Goal: Information Seeking & Learning: Learn about a topic

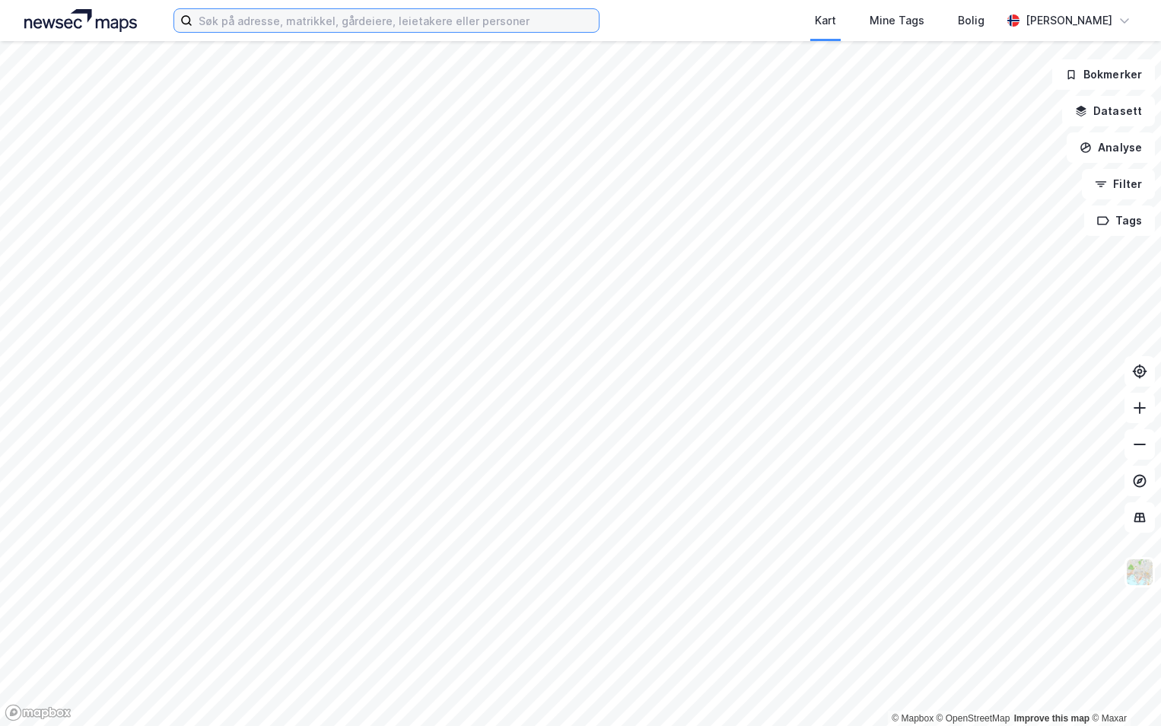
click at [266, 21] on input at bounding box center [396, 20] width 406 height 23
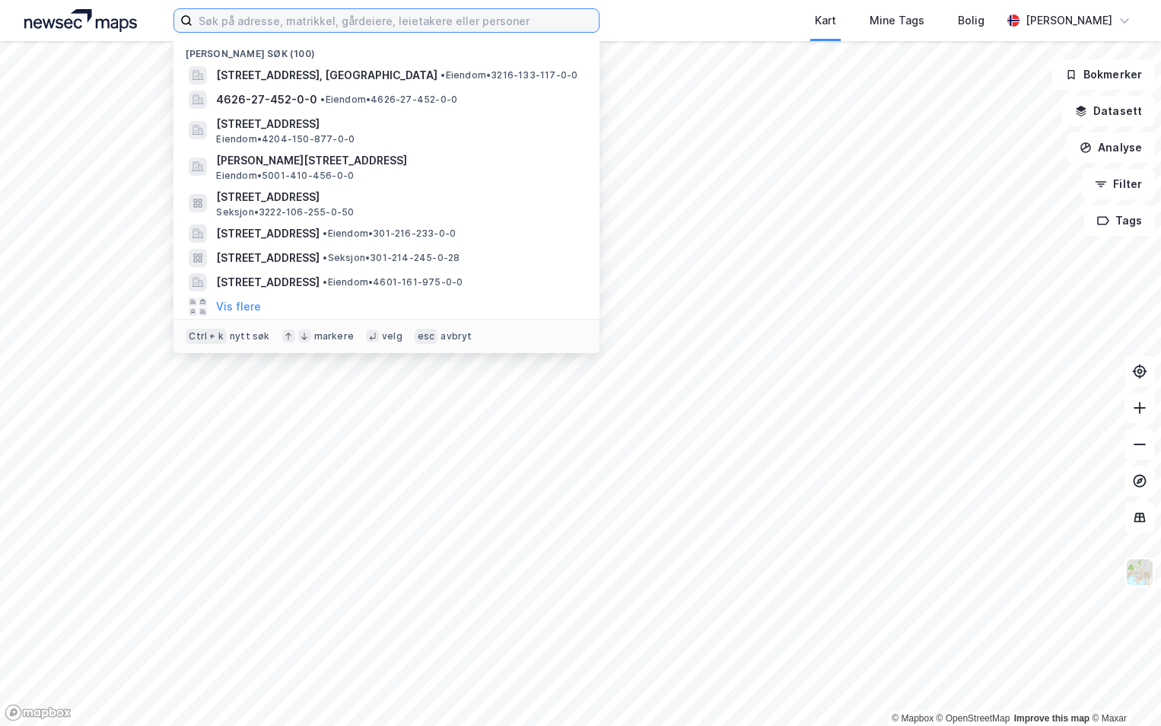
paste input "1870-69/12/0/0"
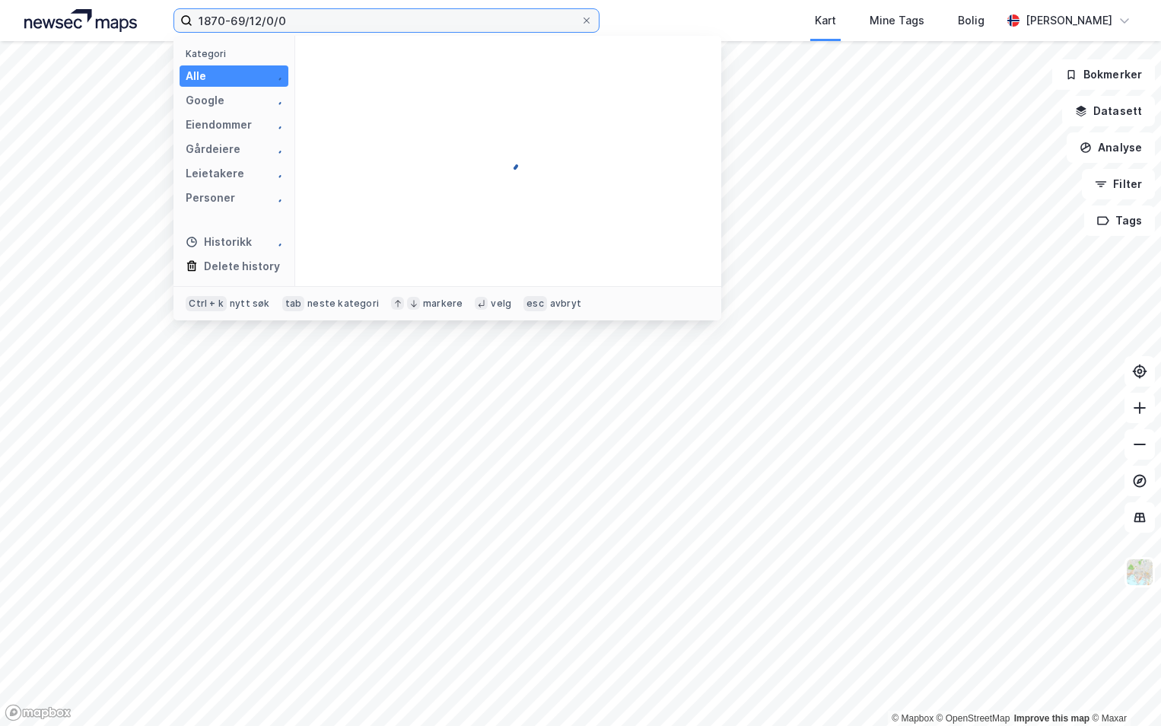
type input "1870-69/12/0/0"
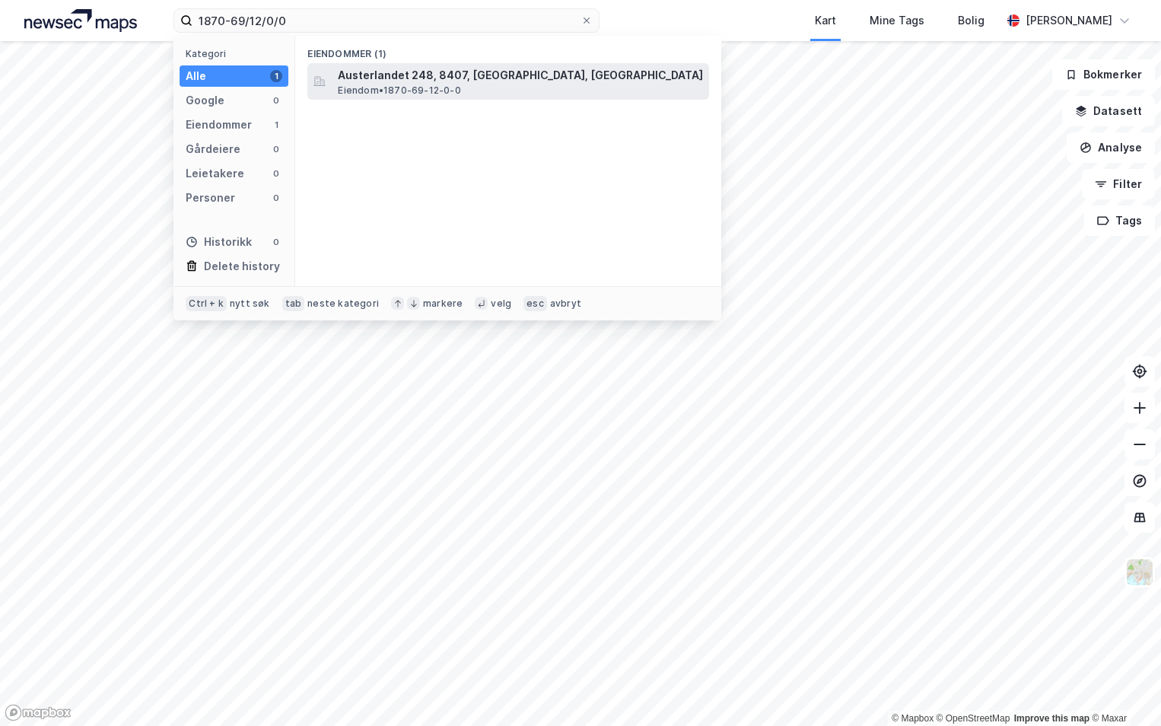
click at [409, 91] on span "Eiendom • 1870-69-12-0-0" at bounding box center [399, 90] width 123 height 12
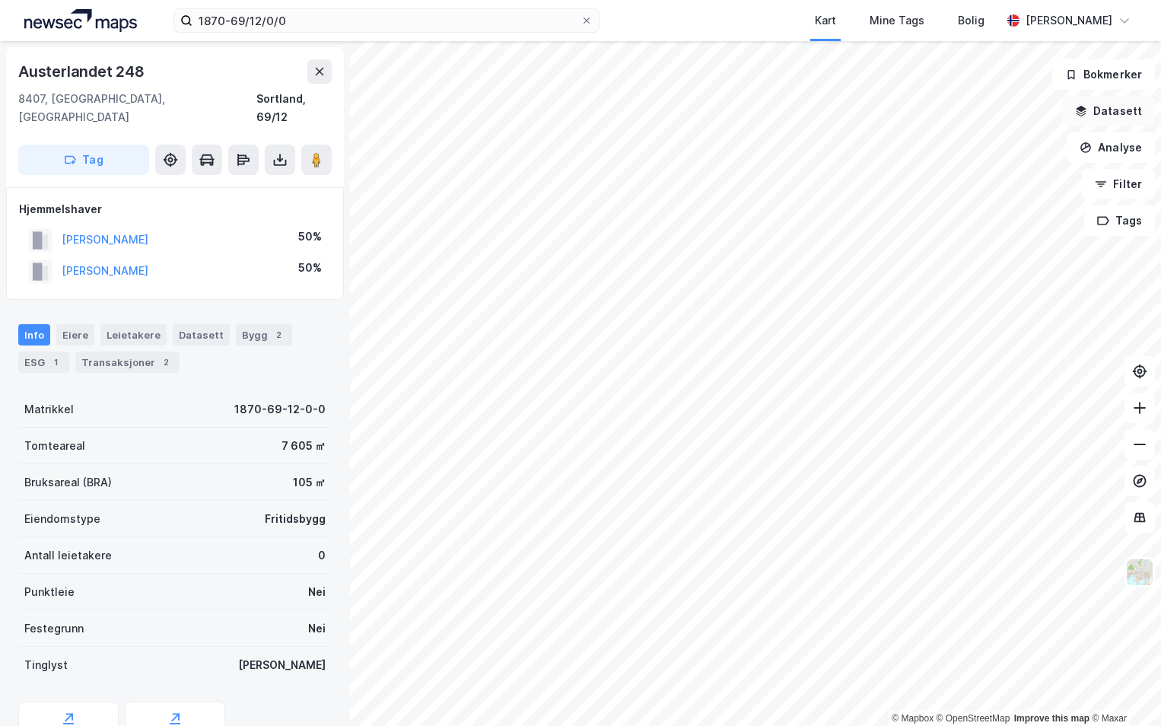
click at [1116, 107] on button "Datasett" at bounding box center [1108, 111] width 93 height 30
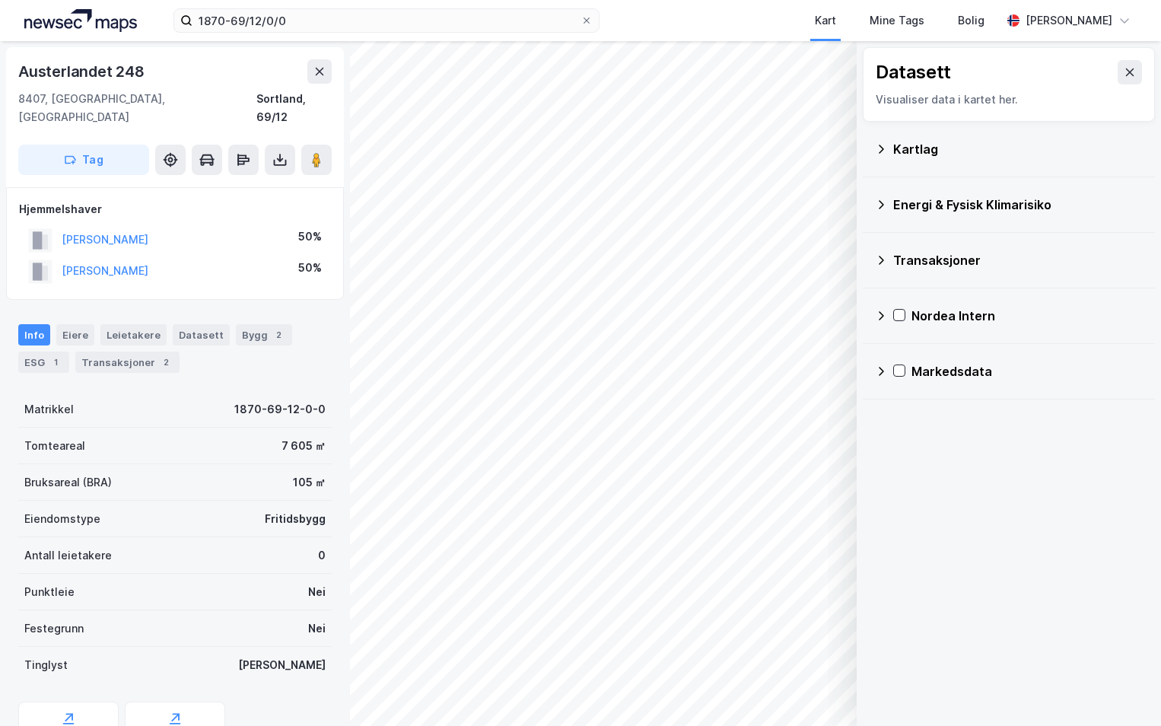
click at [896, 148] on div "Kartlag" at bounding box center [1018, 149] width 250 height 18
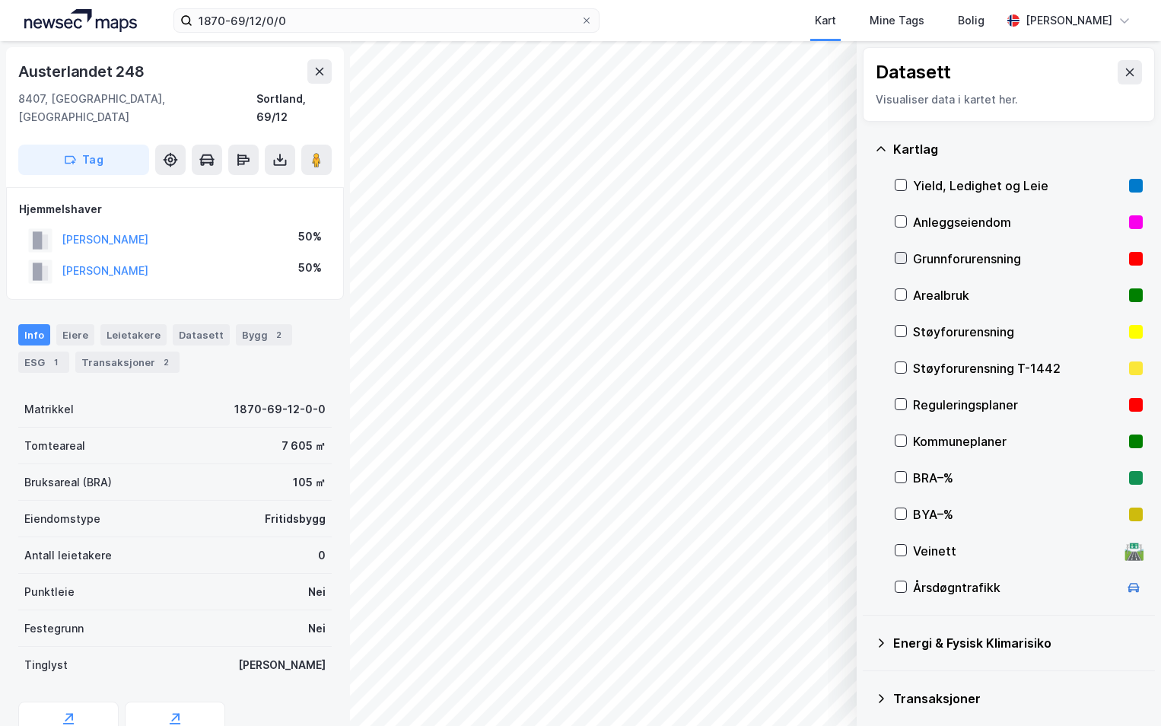
click at [899, 256] on icon at bounding box center [901, 258] width 11 height 11
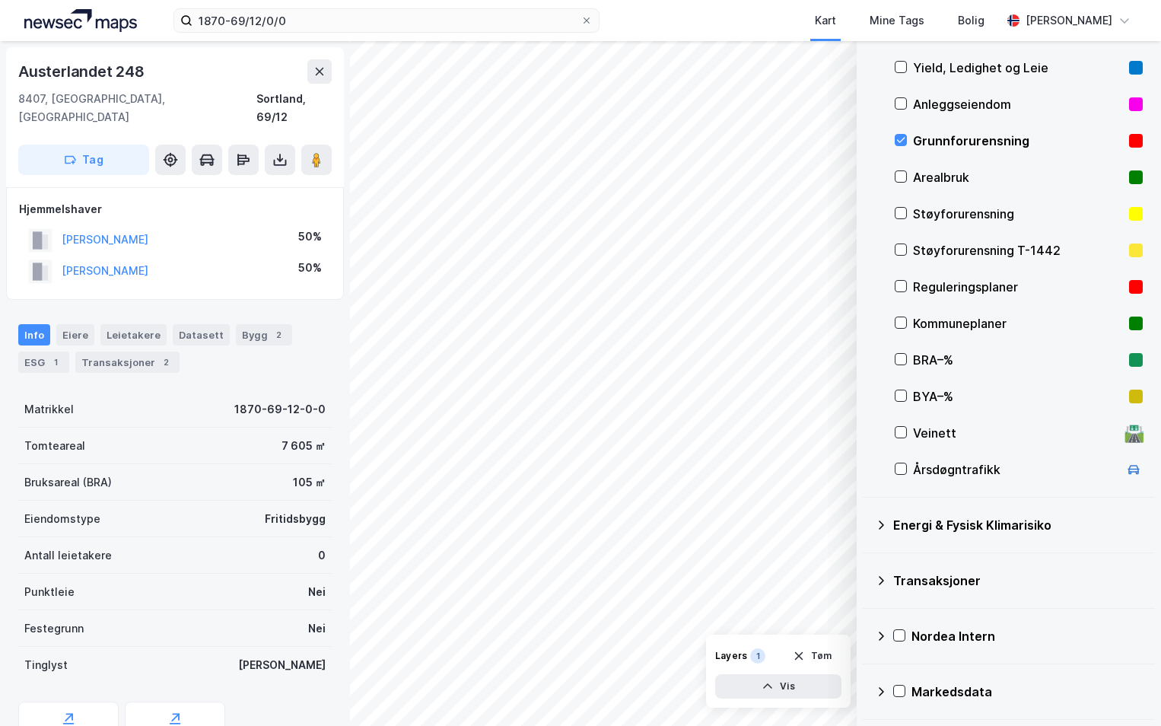
click at [882, 521] on icon at bounding box center [881, 525] width 12 height 12
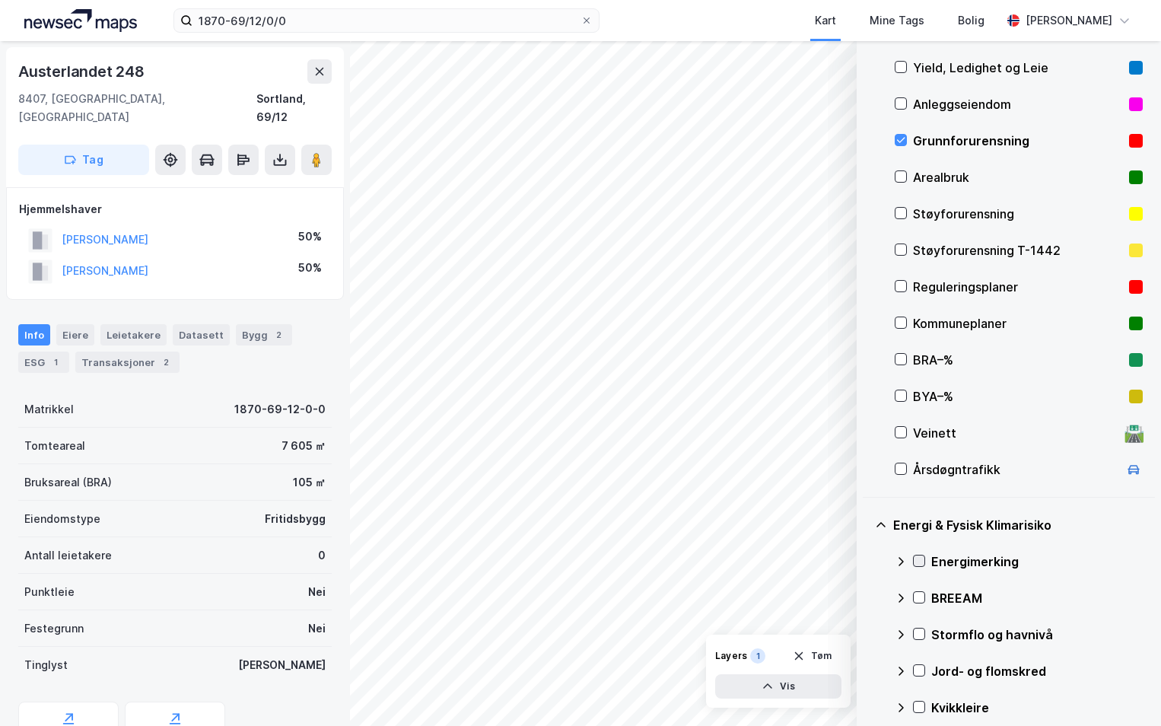
click at [915, 562] on icon at bounding box center [919, 560] width 11 height 11
click at [901, 561] on icon at bounding box center [901, 561] width 12 height 12
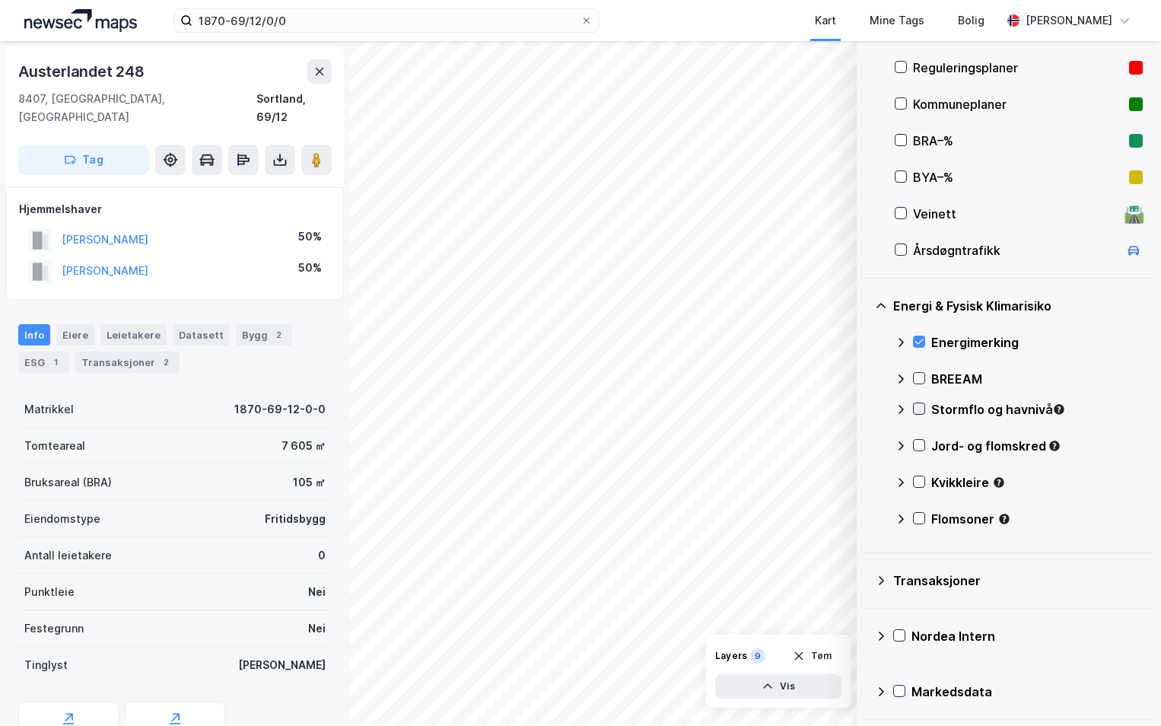
click at [923, 409] on icon at bounding box center [919, 408] width 11 height 11
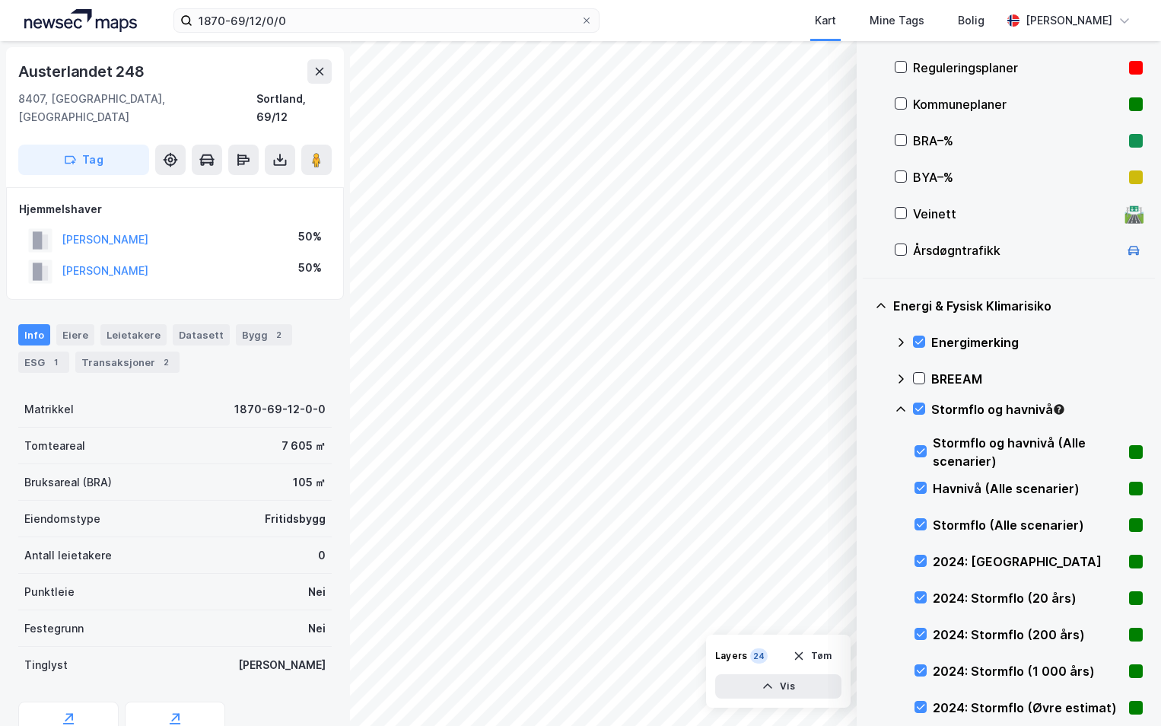
click at [904, 409] on icon at bounding box center [901, 409] width 12 height 12
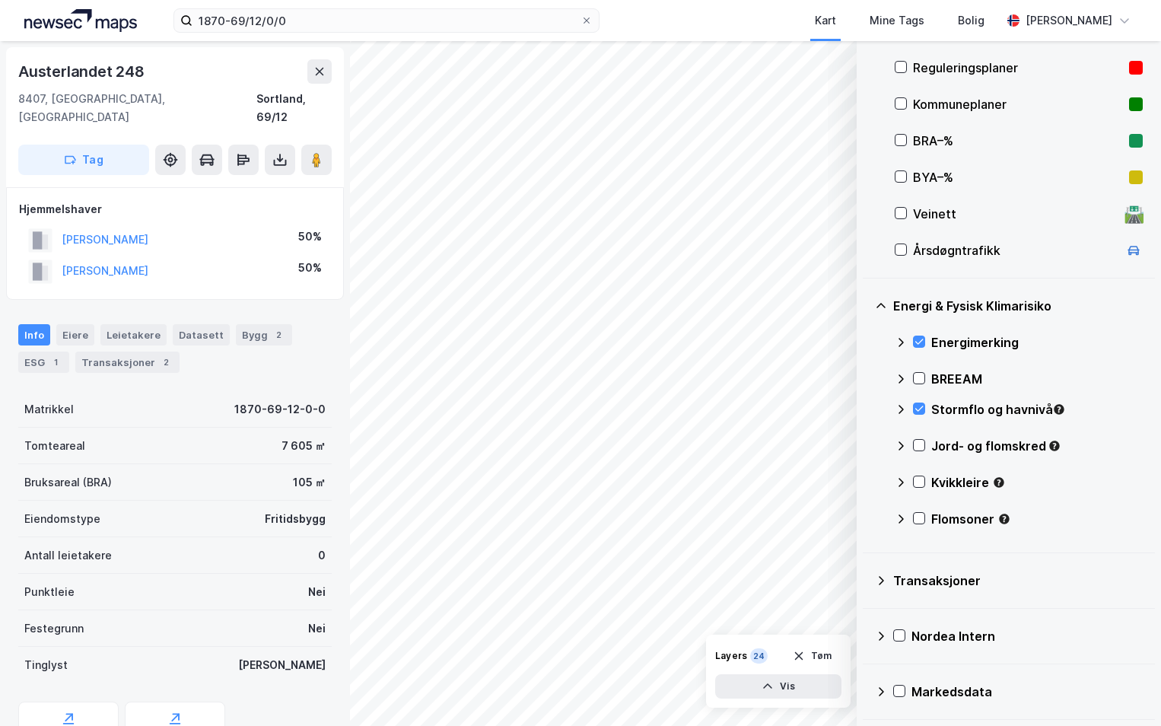
click at [898, 409] on icon at bounding box center [901, 409] width 12 height 12
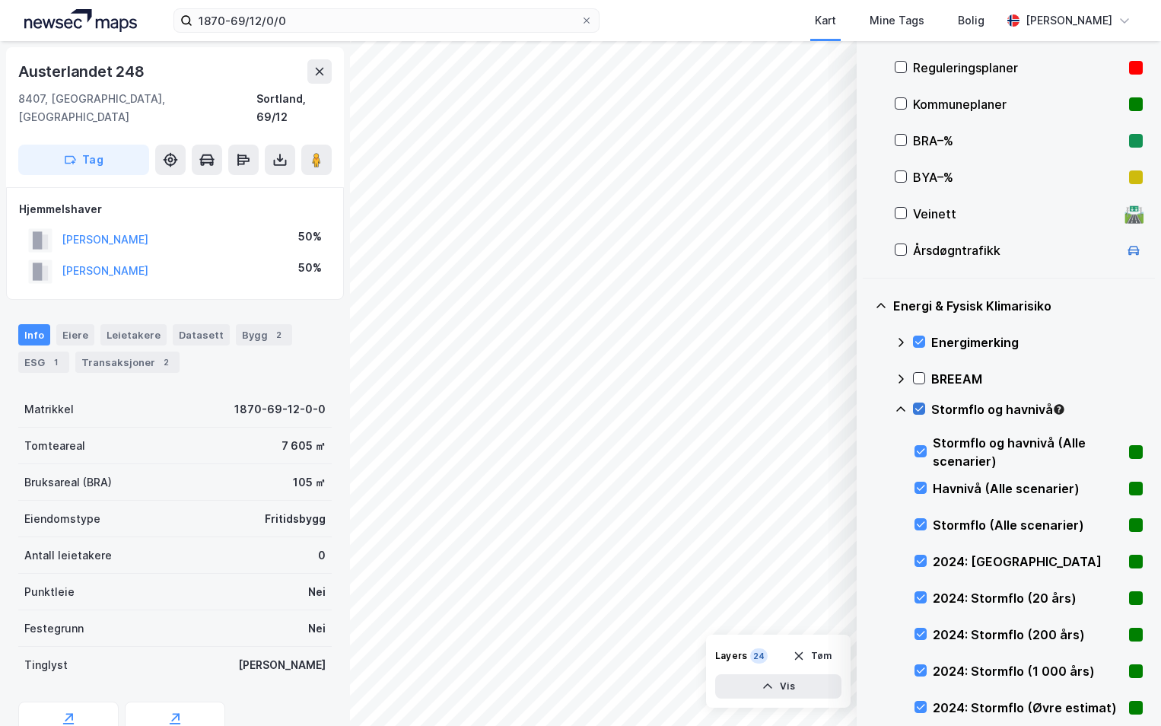
click at [922, 405] on icon at bounding box center [919, 408] width 11 height 11
click at [922, 555] on icon at bounding box center [920, 560] width 11 height 11
click at [918, 594] on icon at bounding box center [920, 597] width 11 height 11
click at [918, 597] on icon at bounding box center [920, 597] width 11 height 11
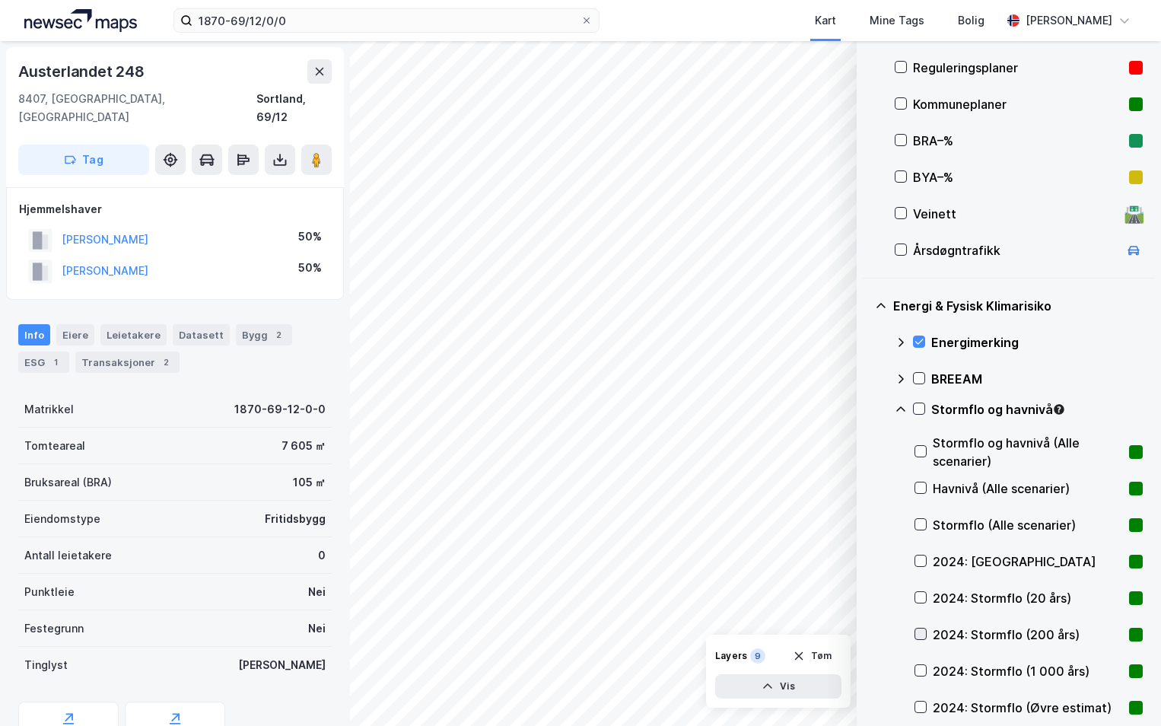
click at [916, 636] on icon at bounding box center [920, 634] width 11 height 11
click at [918, 632] on icon at bounding box center [920, 634] width 11 height 11
click at [921, 670] on icon at bounding box center [920, 670] width 11 height 11
click at [917, 665] on icon at bounding box center [920, 670] width 11 height 11
click at [923, 705] on icon at bounding box center [920, 707] width 11 height 11
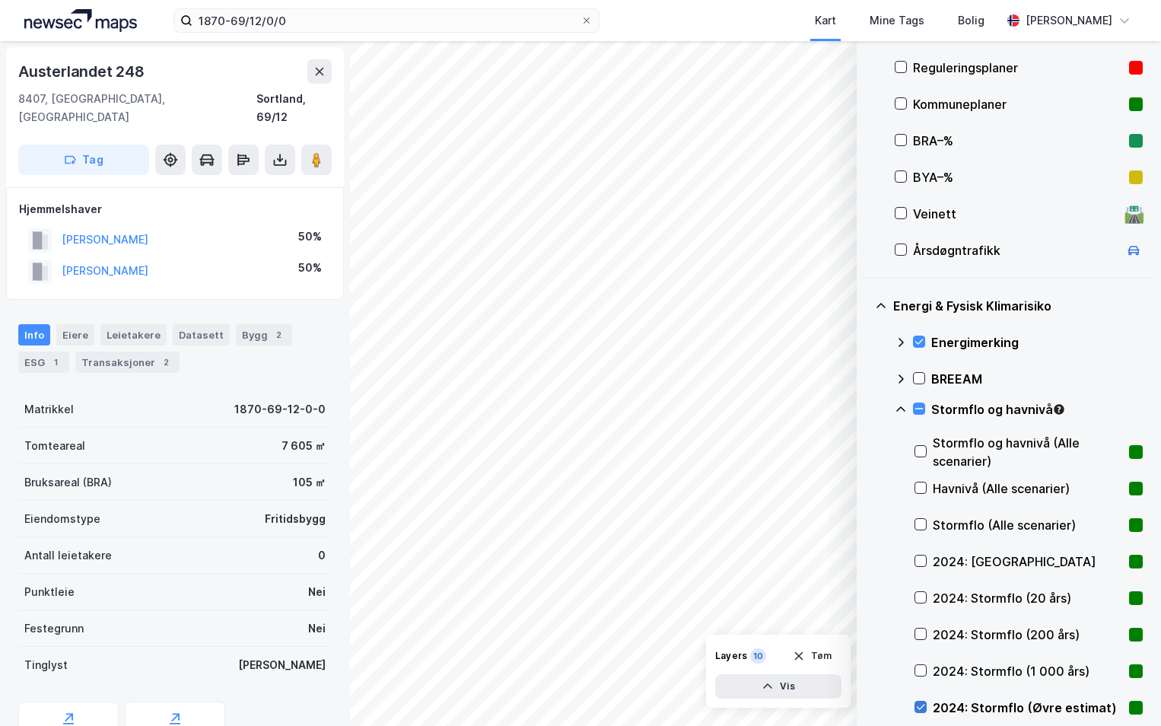
click at [923, 705] on icon at bounding box center [920, 707] width 11 height 11
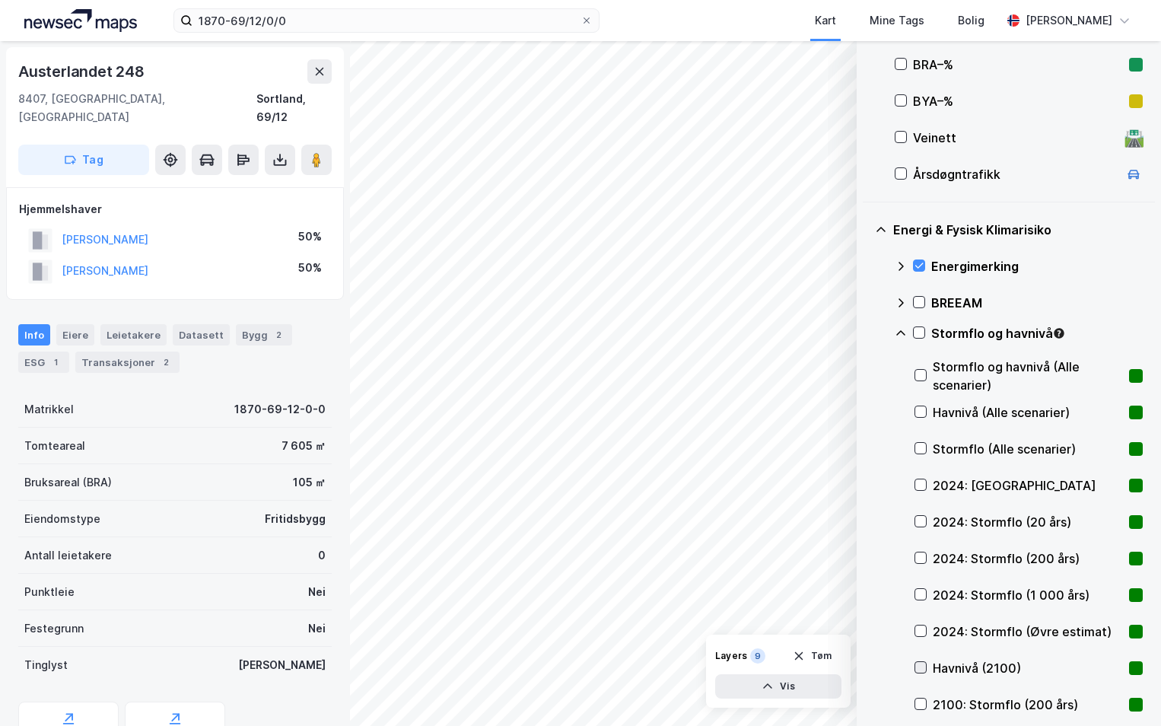
click at [918, 666] on icon at bounding box center [920, 667] width 11 height 11
click at [923, 705] on icon at bounding box center [920, 704] width 11 height 11
click at [926, 519] on div at bounding box center [921, 521] width 12 height 12
click at [917, 332] on icon at bounding box center [919, 332] width 11 height 11
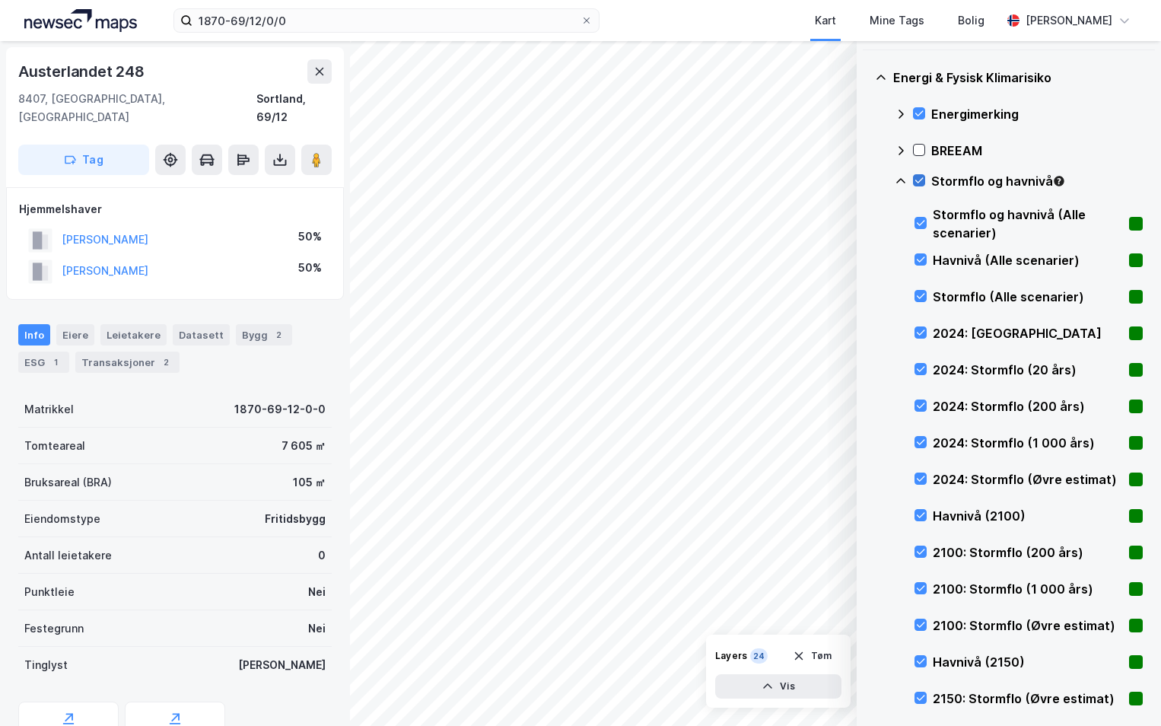
scroll to position [718, 0]
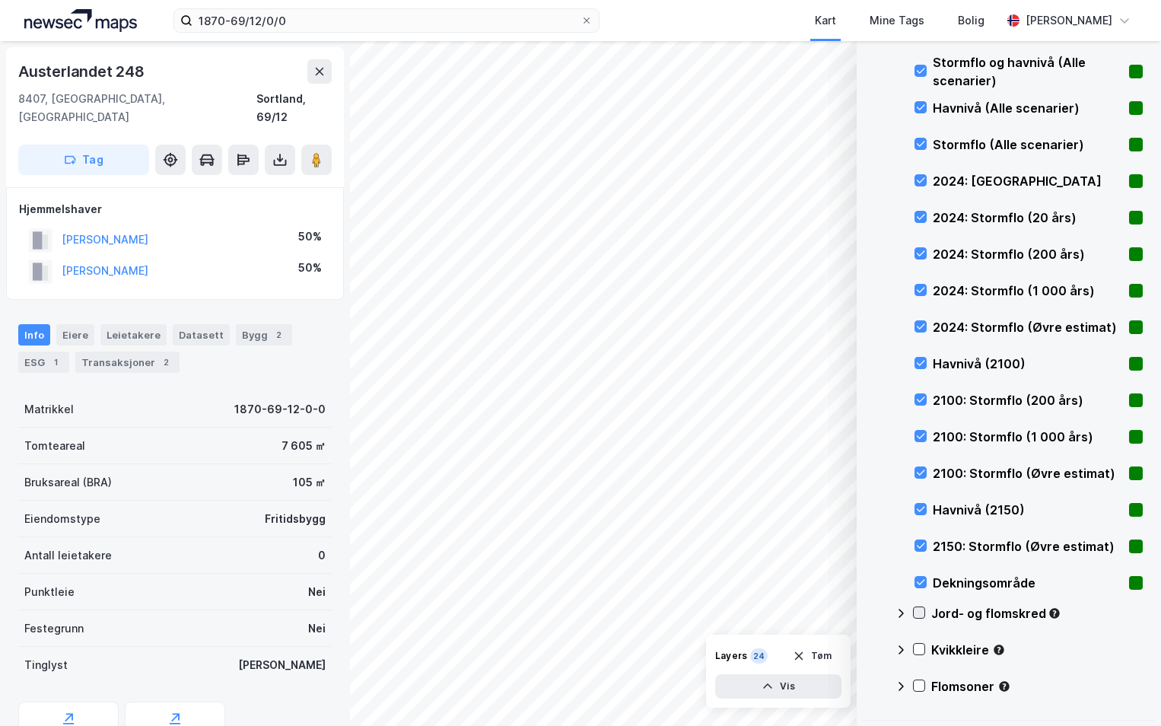
click at [923, 610] on icon at bounding box center [919, 612] width 8 height 5
click at [901, 613] on icon at bounding box center [901, 613] width 12 height 12
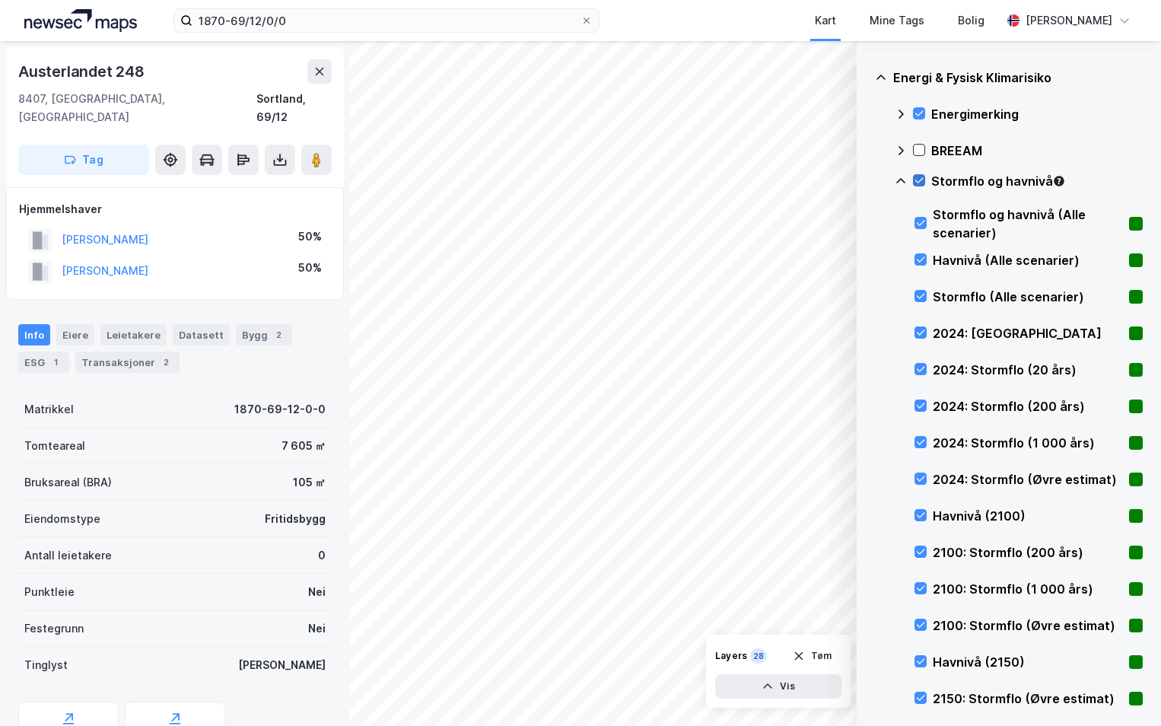
click at [901, 184] on icon at bounding box center [901, 181] width 12 height 12
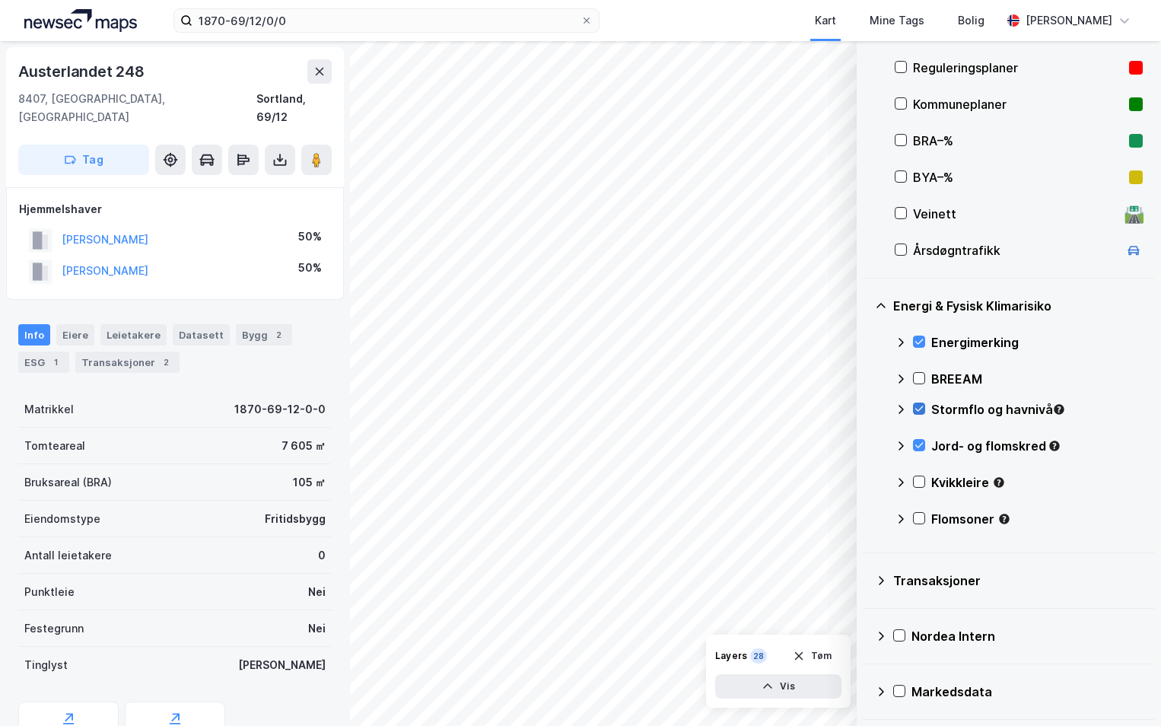
scroll to position [337, 0]
click at [918, 476] on icon at bounding box center [919, 481] width 11 height 11
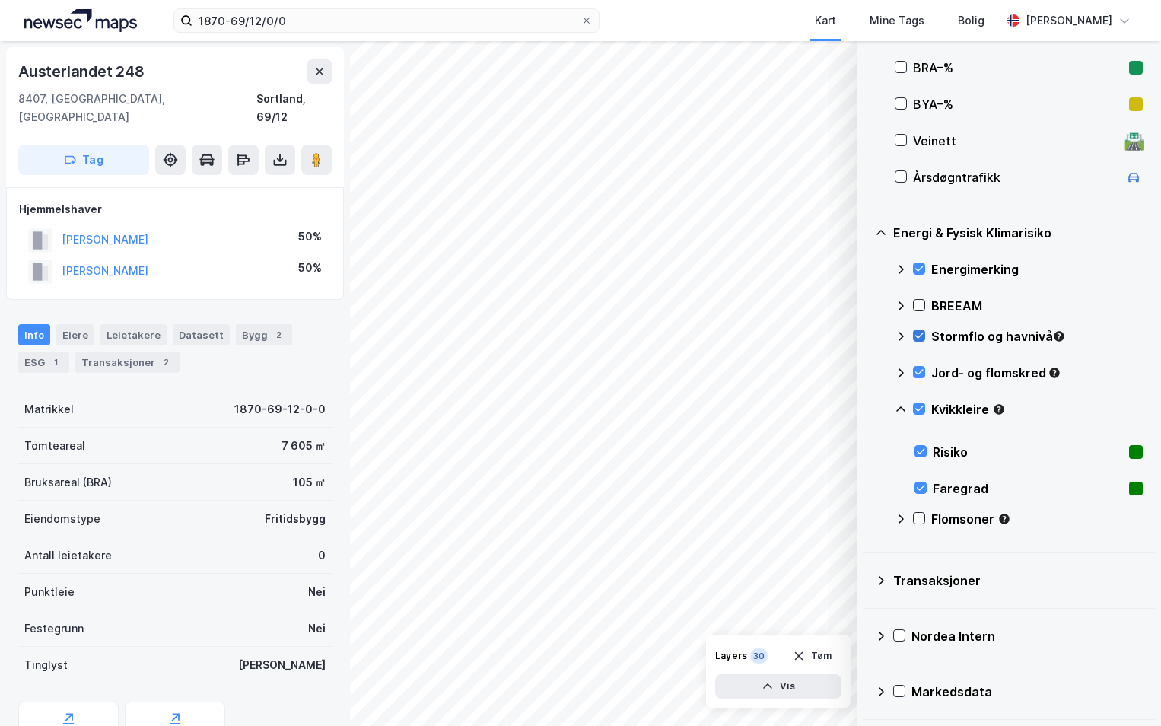
click at [901, 404] on icon at bounding box center [901, 409] width 12 height 12
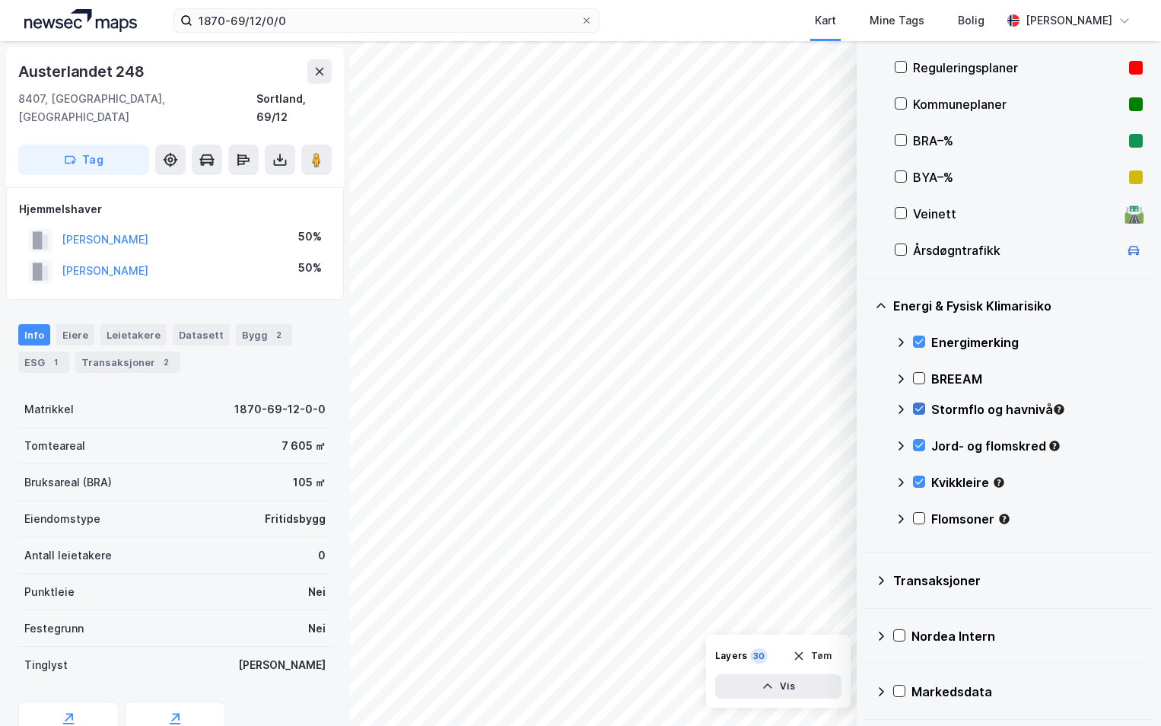
scroll to position [337, 0]
click at [914, 518] on icon at bounding box center [919, 518] width 11 height 11
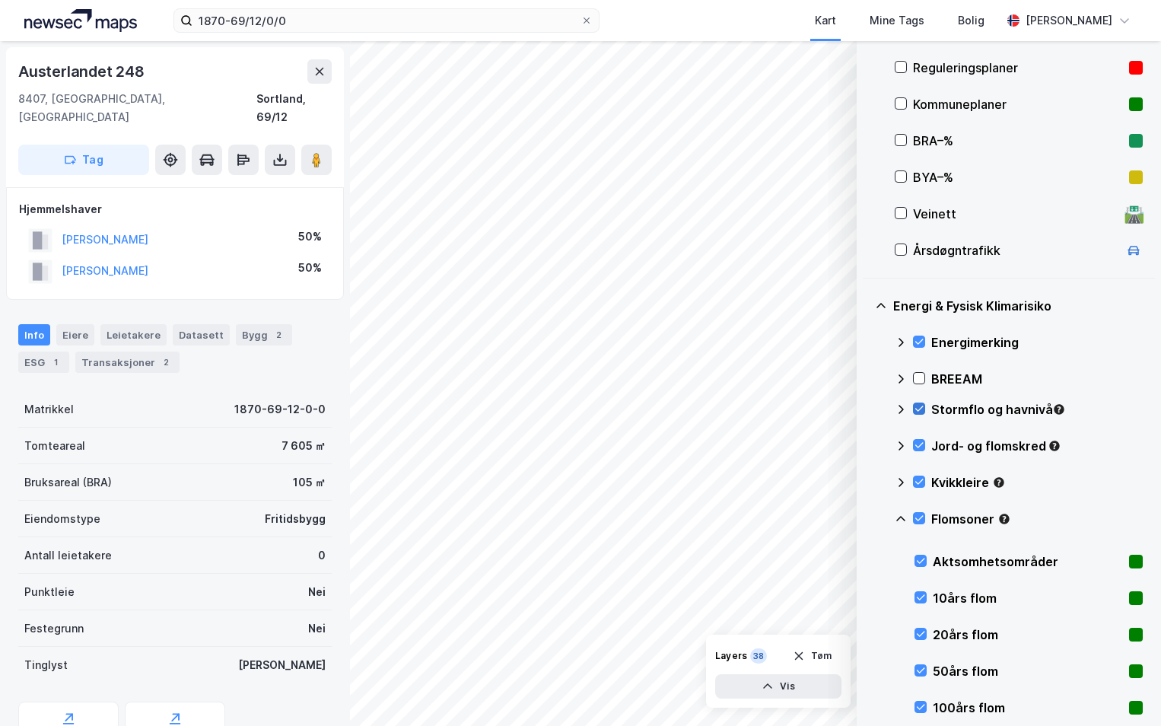
scroll to position [565, 0]
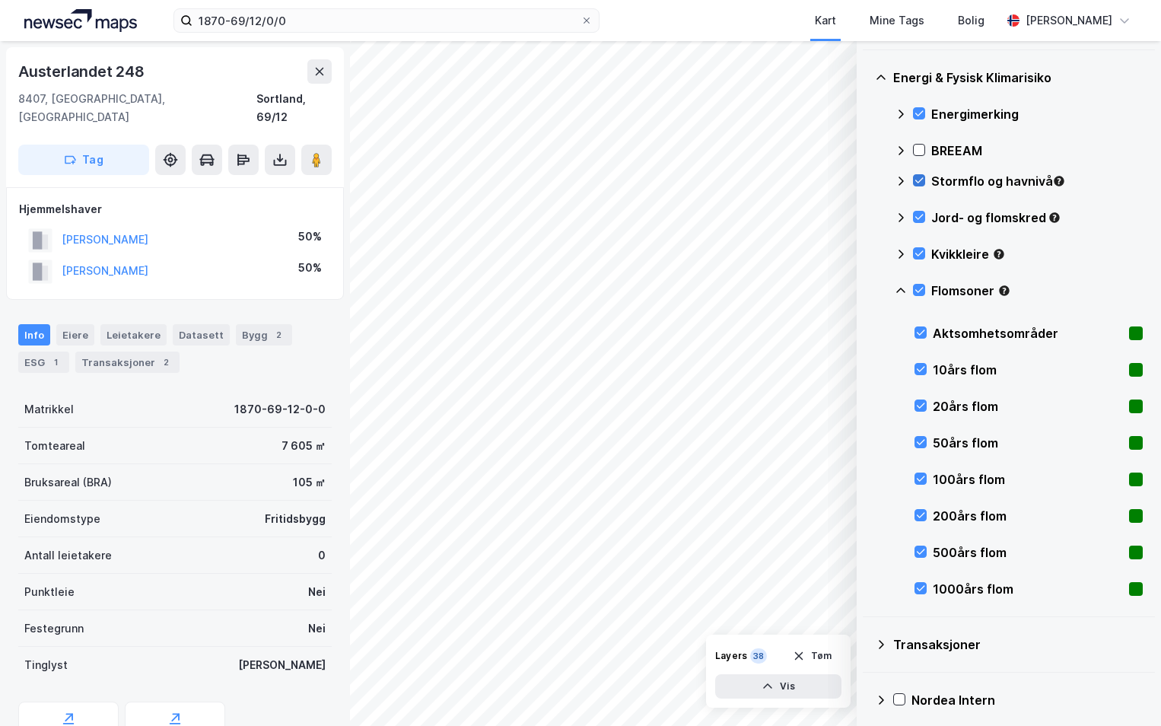
click at [899, 289] on icon at bounding box center [900, 290] width 9 height 5
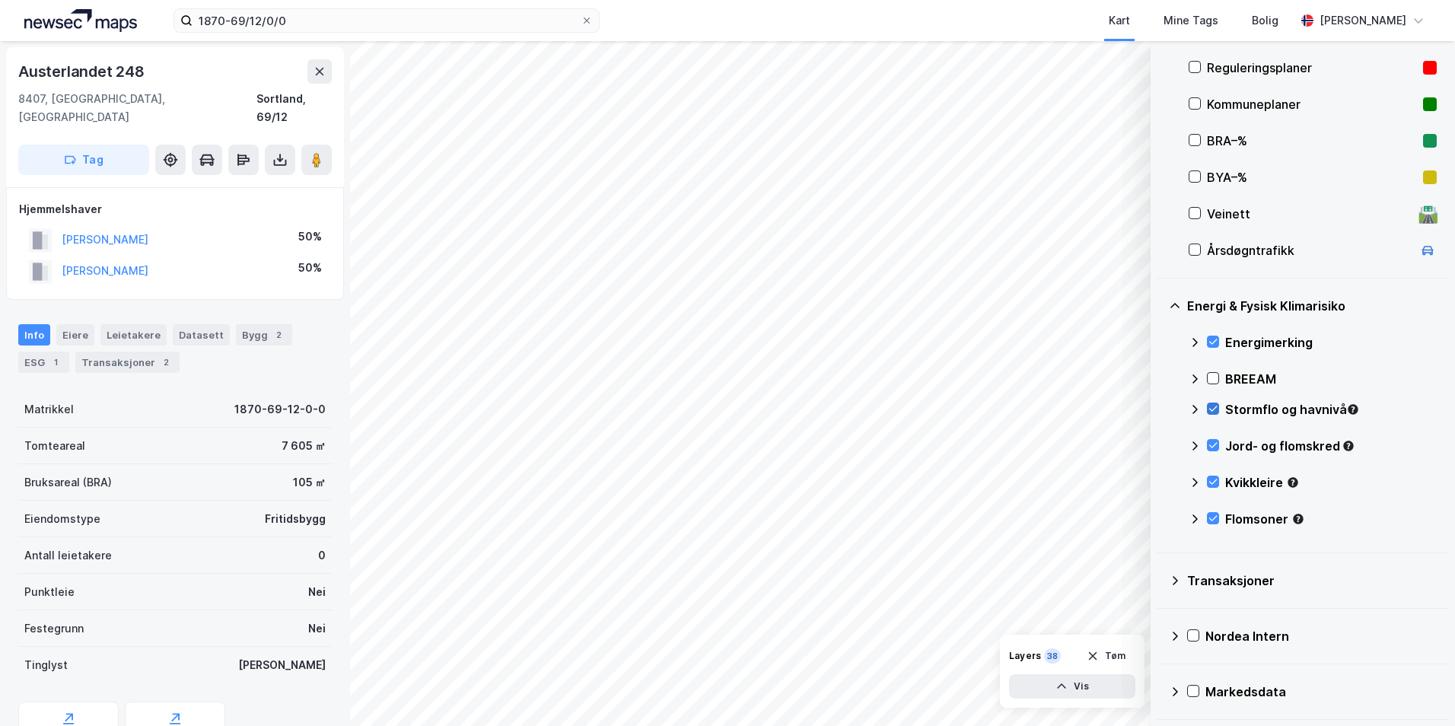
scroll to position [185, 0]
